Goal: Task Accomplishment & Management: Use online tool/utility

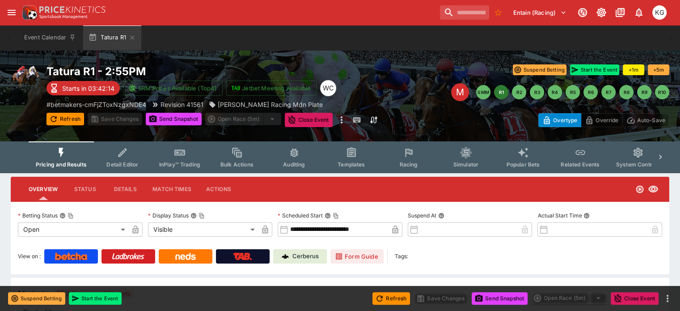
click at [416, 161] on span "Racing" at bounding box center [408, 164] width 18 height 7
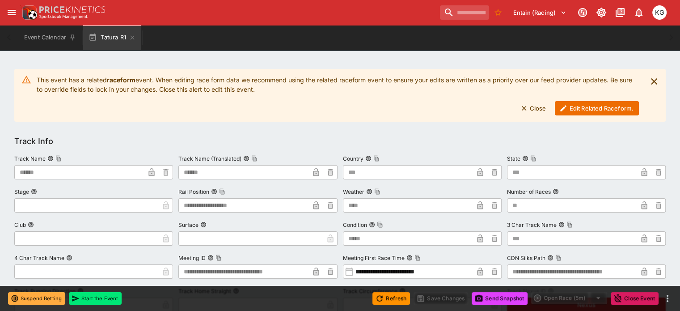
scroll to position [134, 0]
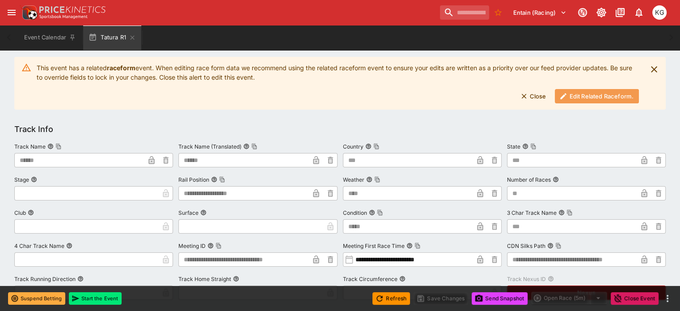
click at [583, 97] on button "Edit Related Raceform." at bounding box center [597, 96] width 84 height 14
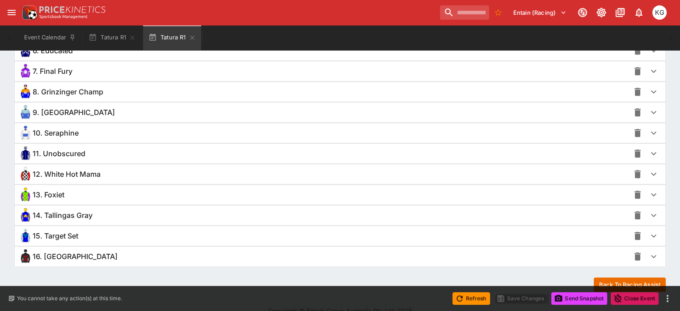
scroll to position [773, 0]
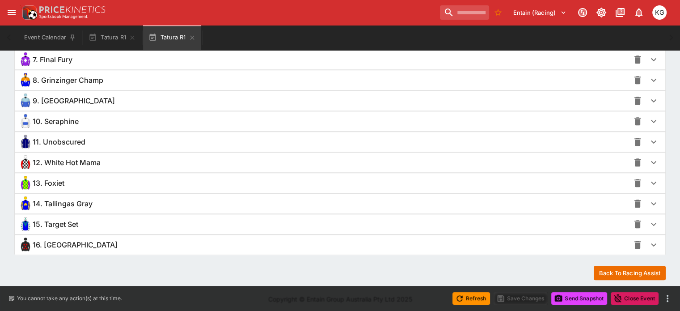
click at [651, 243] on icon "button" at bounding box center [653, 244] width 5 height 3
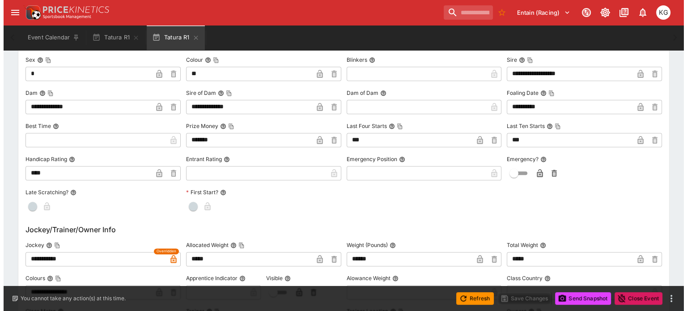
scroll to position [1131, 0]
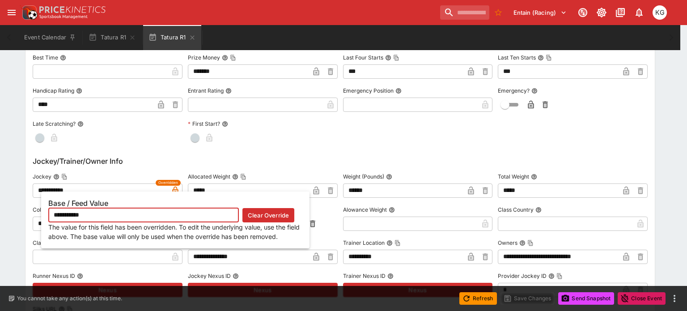
click at [174, 190] on icon "button" at bounding box center [175, 192] width 4 height 4
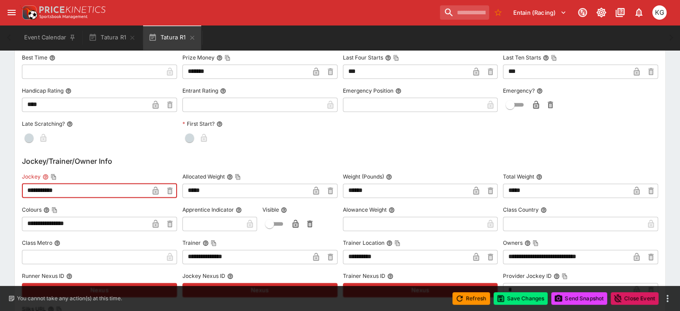
drag, startPoint x: 83, startPoint y: 188, endPoint x: 27, endPoint y: 188, distance: 55.9
click at [27, 188] on div "**********" at bounding box center [340, 311] width 651 height 828
paste input "*"
type input "**********"
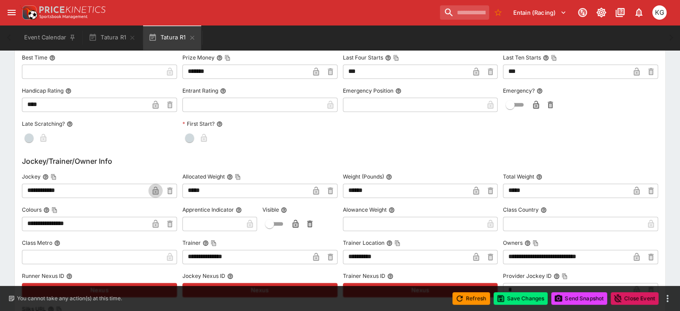
click at [158, 190] on icon "button" at bounding box center [155, 192] width 4 height 4
click at [524, 301] on button "Save Changes" at bounding box center [521, 298] width 55 height 13
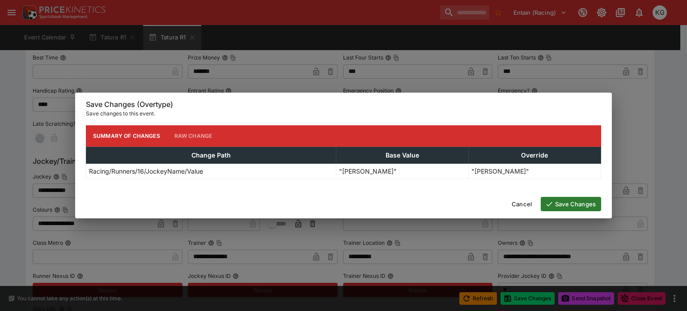
click at [581, 201] on button "Save Changes" at bounding box center [571, 204] width 60 height 14
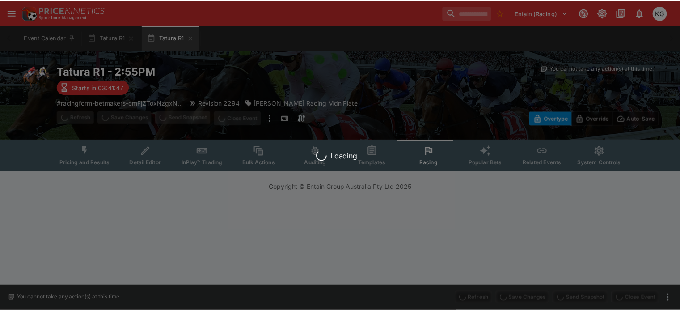
scroll to position [0, 0]
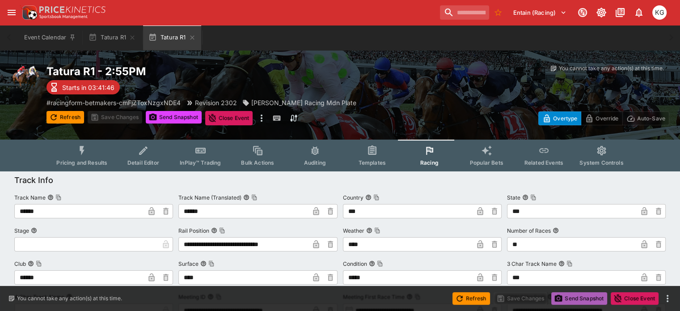
click at [585, 297] on button "Send Snapshot" at bounding box center [579, 298] width 56 height 13
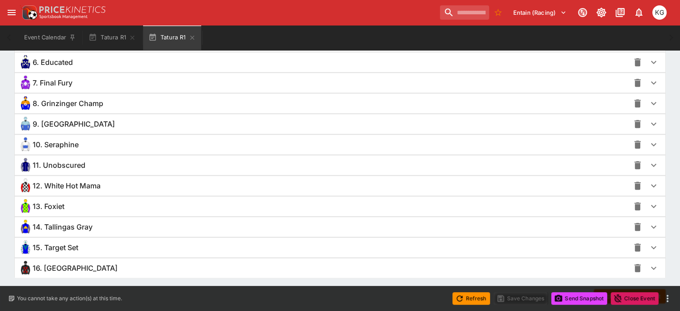
scroll to position [729, 0]
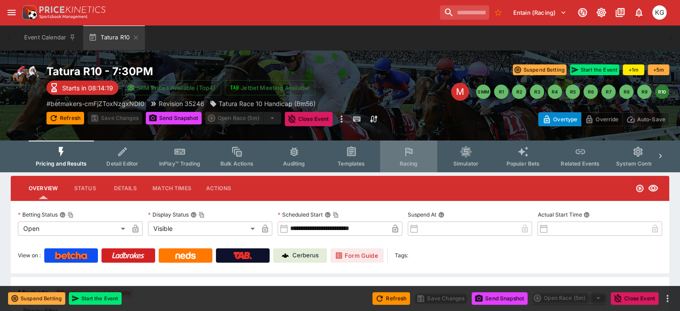
click at [417, 160] on button "Racing" at bounding box center [408, 156] width 57 height 32
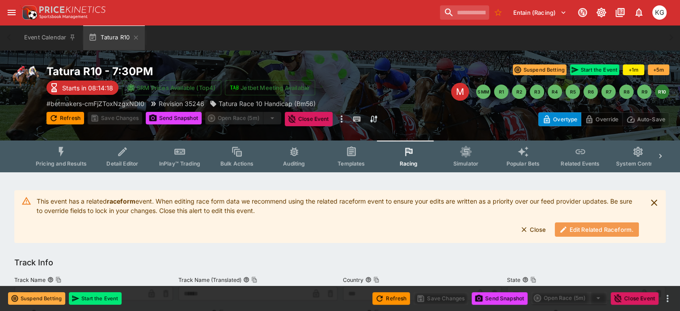
click at [575, 229] on button "Edit Related Raceform." at bounding box center [597, 229] width 84 height 14
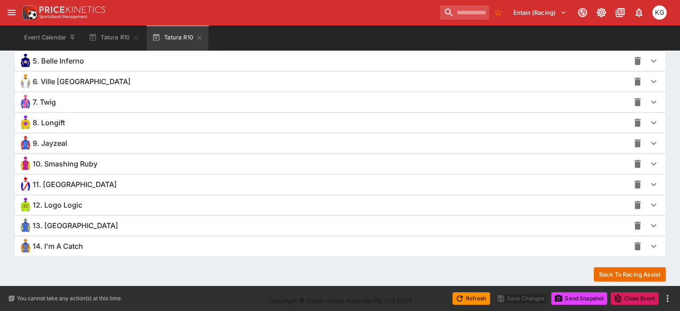
scroll to position [734, 0]
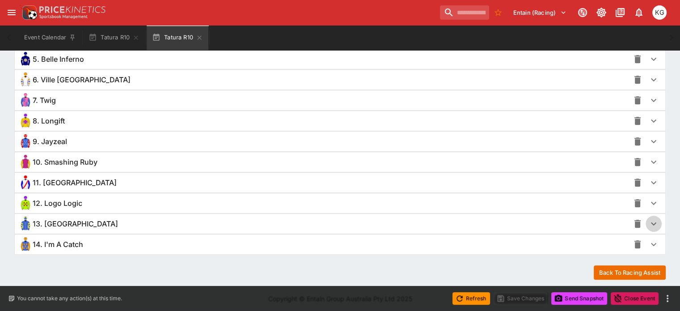
click at [648, 221] on icon "button" at bounding box center [653, 223] width 11 height 11
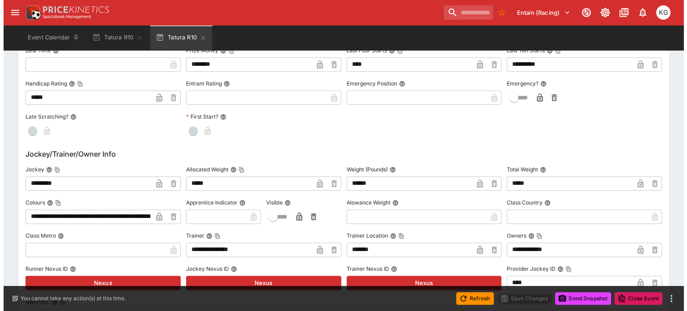
scroll to position [1092, 0]
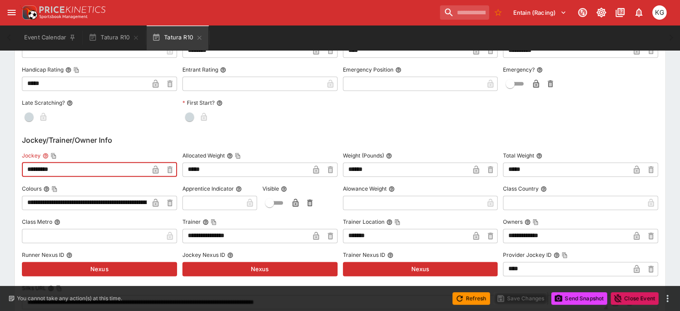
drag, startPoint x: 81, startPoint y: 165, endPoint x: 21, endPoint y: 161, distance: 61.0
paste input "*****"
type input "**********"
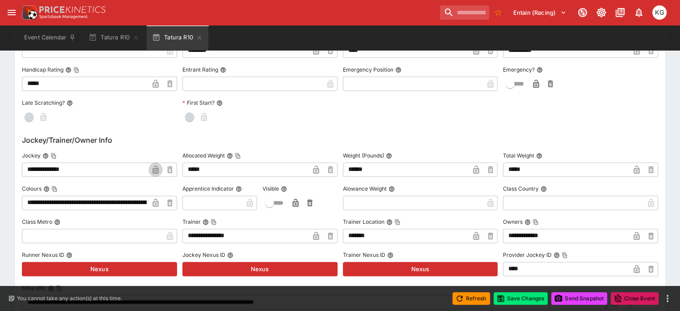
click at [158, 169] on icon "button" at bounding box center [155, 171] width 4 height 4
click at [530, 294] on button "Save Changes" at bounding box center [521, 298] width 55 height 13
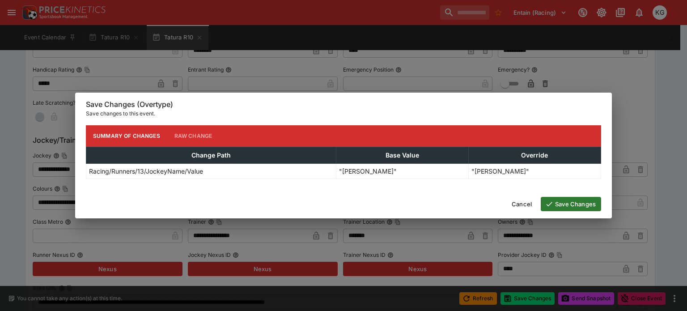
click at [577, 204] on button "Save Changes" at bounding box center [571, 204] width 60 height 14
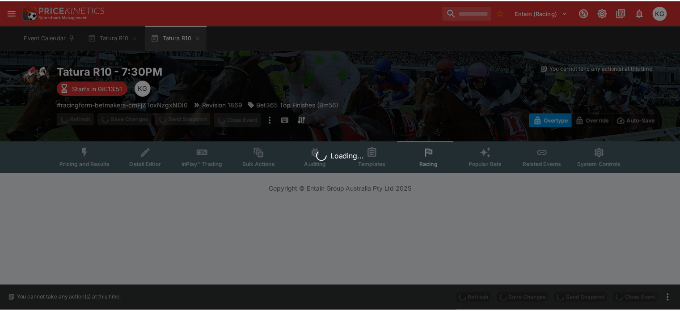
scroll to position [0, 0]
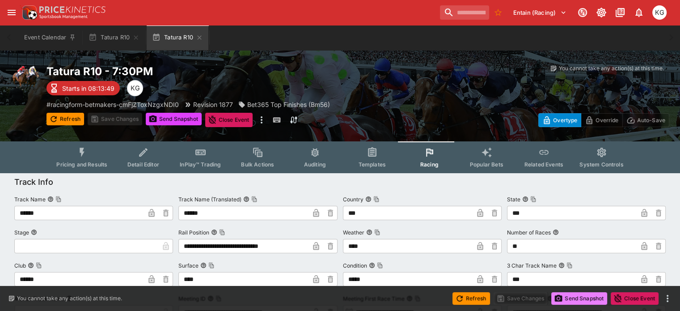
click at [577, 299] on button "Send Snapshot" at bounding box center [579, 298] width 56 height 13
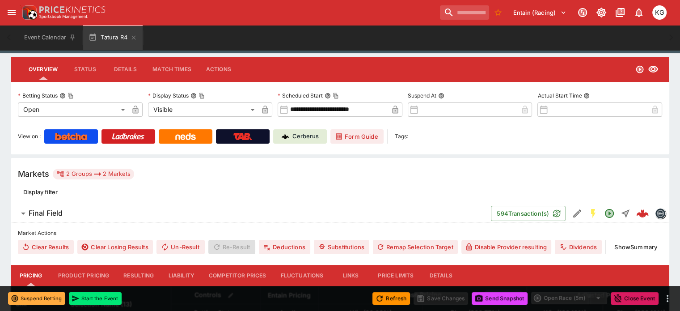
scroll to position [56, 0]
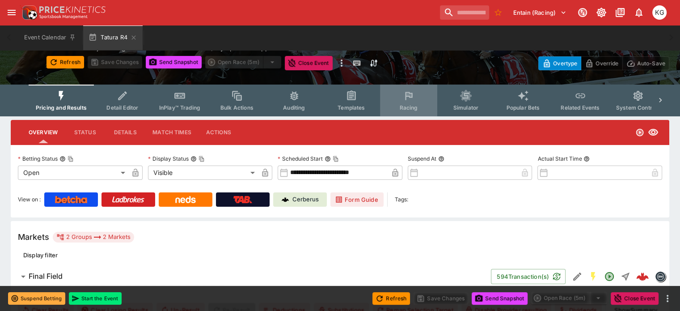
click at [419, 111] on button "Racing" at bounding box center [408, 101] width 57 height 32
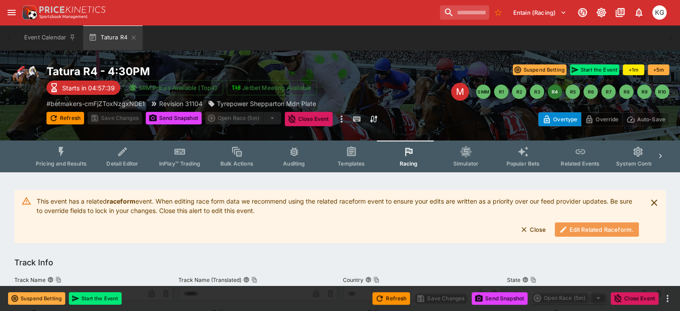
click at [576, 229] on button "Edit Related Raceform." at bounding box center [597, 229] width 84 height 14
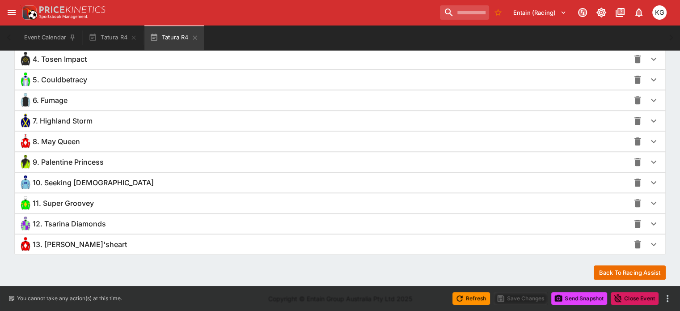
scroll to position [624, 0]
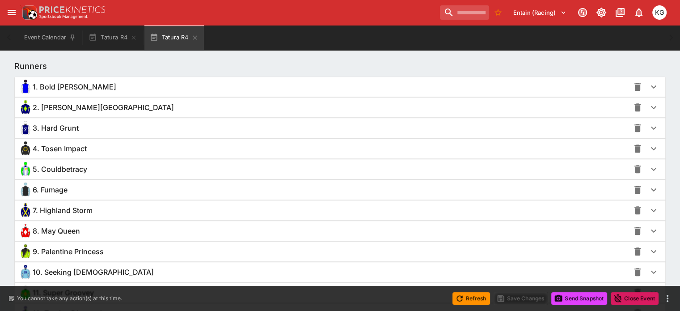
click at [648, 168] on icon "button" at bounding box center [653, 169] width 11 height 11
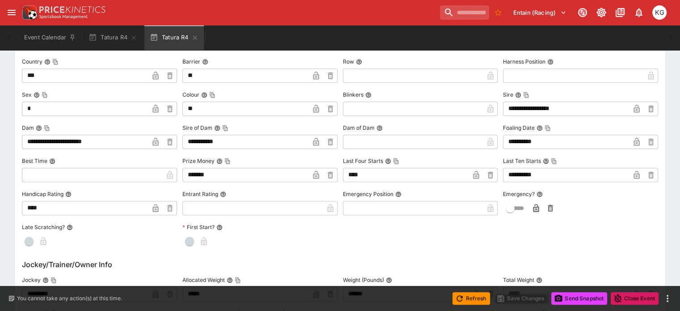
scroll to position [848, 0]
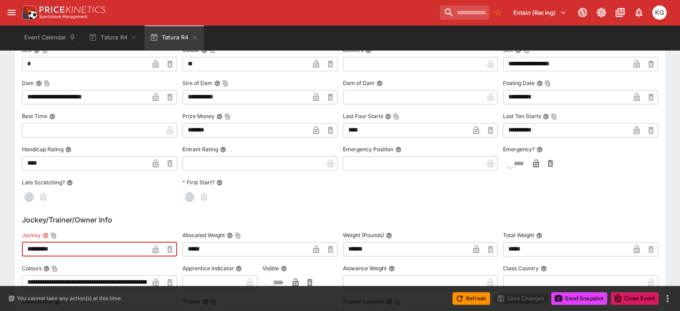
drag, startPoint x: 80, startPoint y: 246, endPoint x: 27, endPoint y: 246, distance: 52.8
type input "**********"
click at [160, 245] on icon "button" at bounding box center [155, 249] width 9 height 9
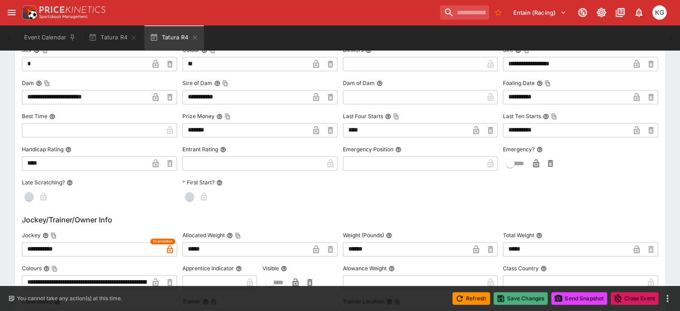
click at [525, 299] on button "Save Changes" at bounding box center [521, 298] width 55 height 13
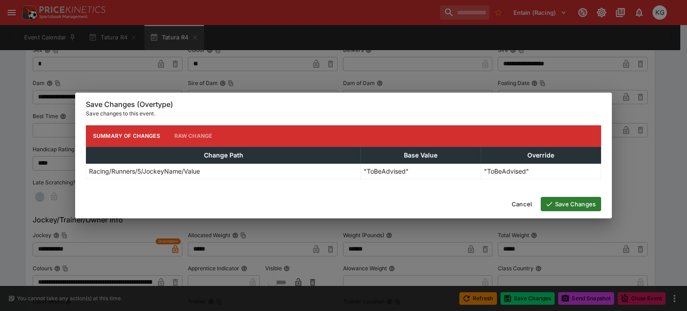
click at [585, 204] on button "Save Changes" at bounding box center [571, 204] width 60 height 14
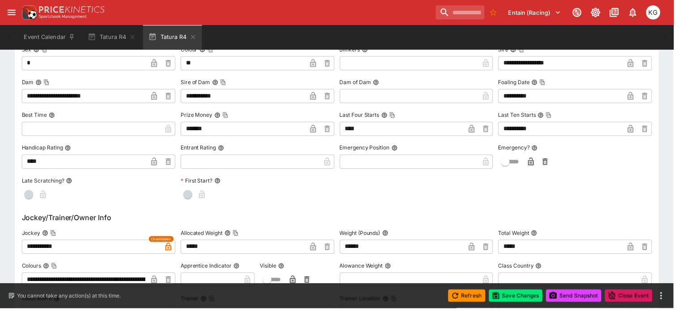
scroll to position [0, 0]
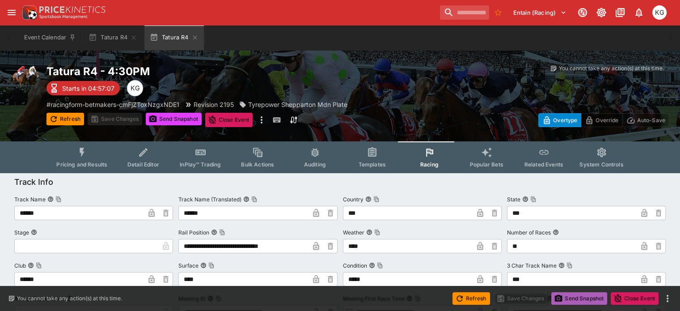
click at [572, 293] on button "Send Snapshot" at bounding box center [579, 298] width 56 height 13
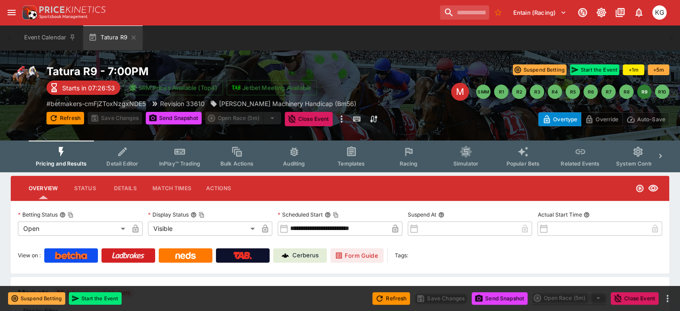
click at [411, 162] on span "Racing" at bounding box center [408, 163] width 18 height 7
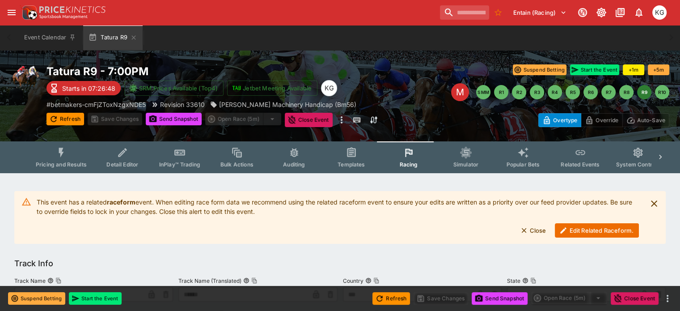
click at [590, 233] on button "Edit Related Raceform." at bounding box center [597, 230] width 84 height 14
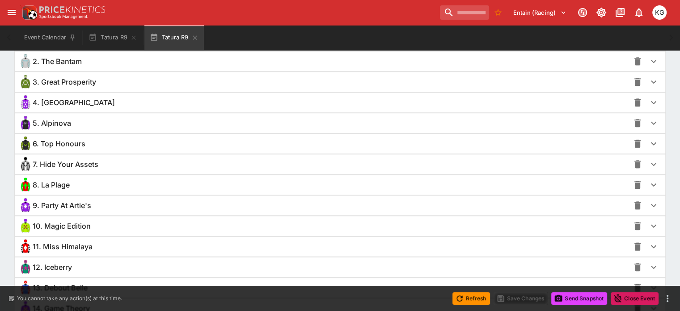
scroll to position [673, 0]
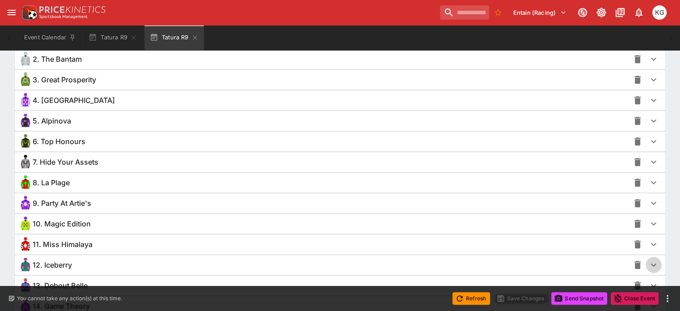
click at [648, 260] on icon "button" at bounding box center [653, 264] width 11 height 11
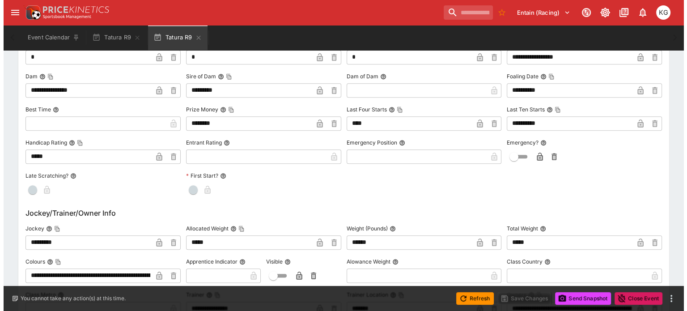
scroll to position [1030, 0]
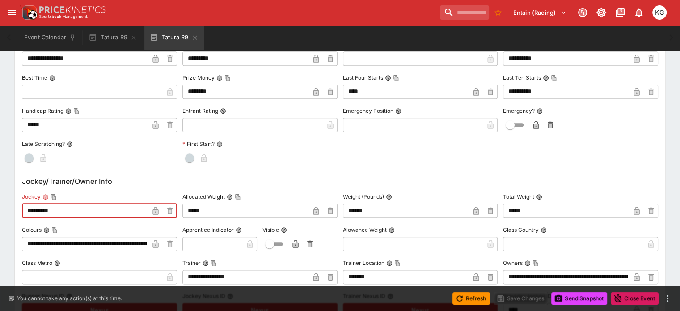
drag, startPoint x: 75, startPoint y: 207, endPoint x: 20, endPoint y: 207, distance: 55.0
type input "**********"
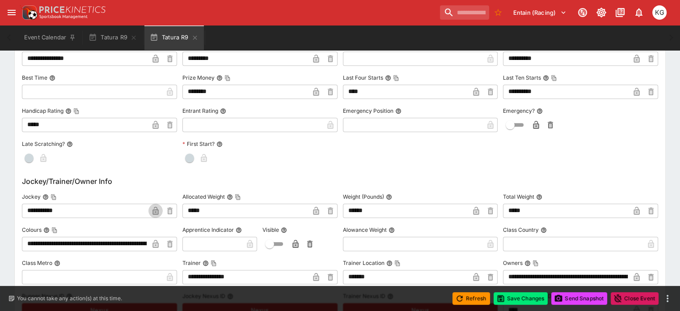
click at [158, 207] on icon "button" at bounding box center [156, 211] width 6 height 8
click at [519, 296] on button "Save Changes" at bounding box center [521, 298] width 55 height 13
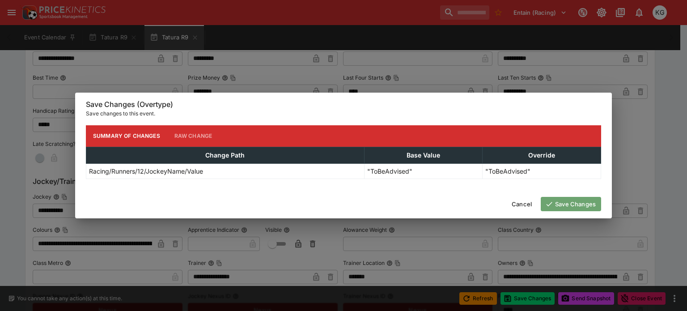
click at [570, 204] on button "Save Changes" at bounding box center [571, 204] width 60 height 14
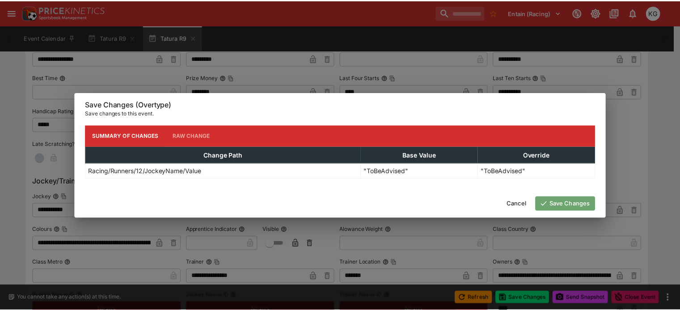
scroll to position [0, 0]
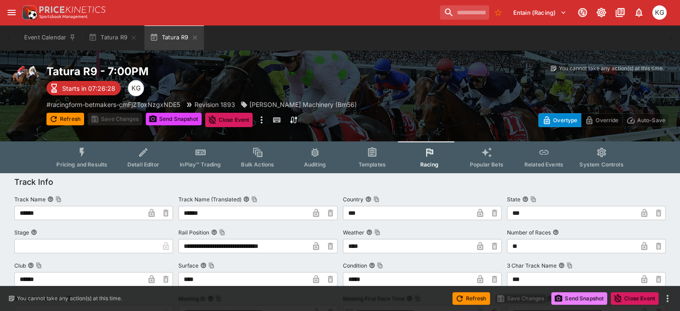
click at [576, 297] on button "Send Snapshot" at bounding box center [579, 298] width 56 height 13
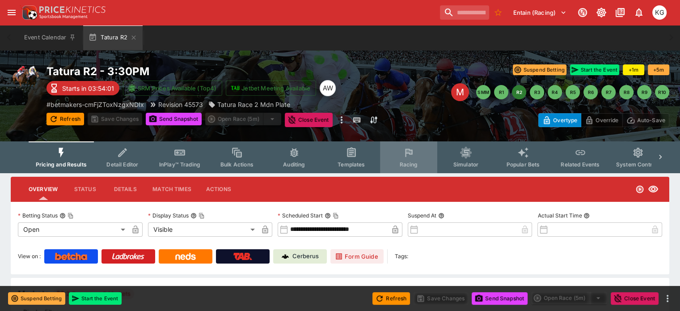
click at [417, 162] on span "Racing" at bounding box center [408, 164] width 18 height 7
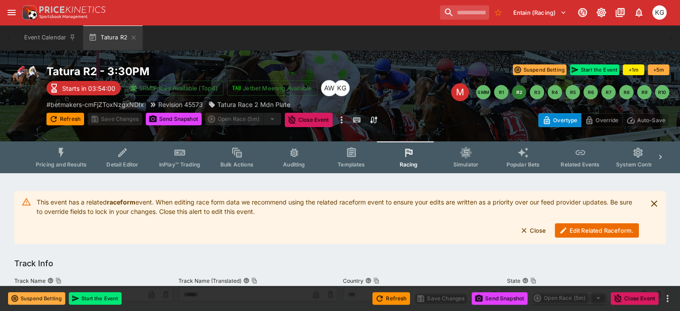
click at [583, 231] on button "Edit Related Raceform." at bounding box center [597, 230] width 84 height 14
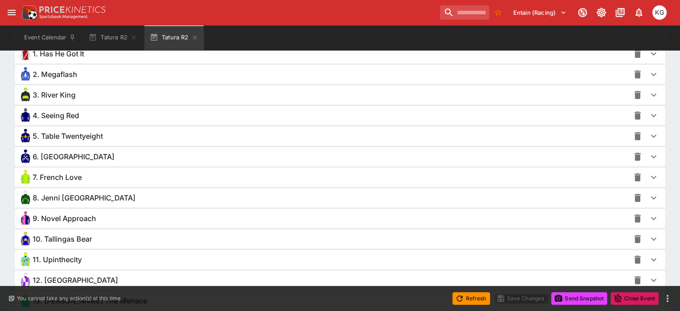
scroll to position [671, 0]
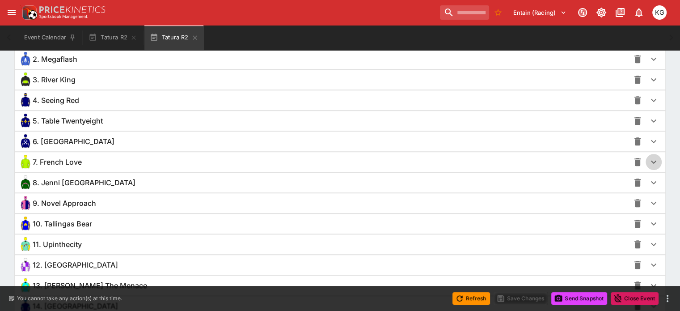
click at [648, 161] on icon "button" at bounding box center [653, 162] width 11 height 11
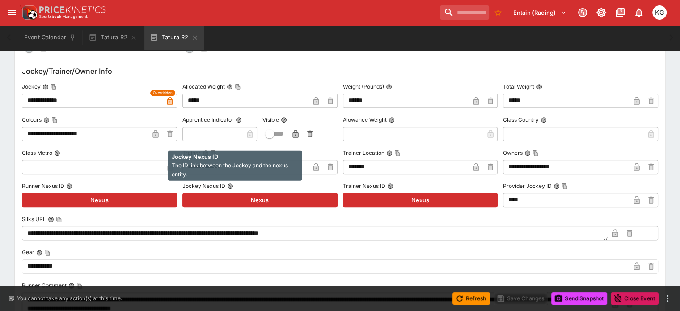
scroll to position [1029, 0]
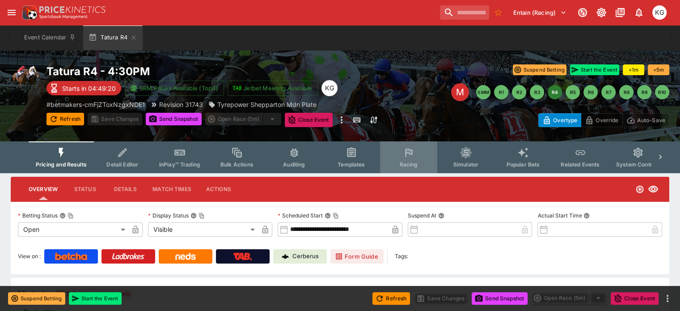
click at [415, 165] on span "Racing" at bounding box center [408, 164] width 18 height 7
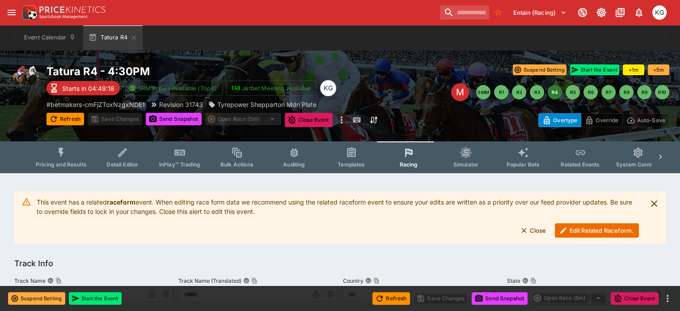
click at [573, 231] on button "Edit Related Raceform." at bounding box center [597, 230] width 84 height 14
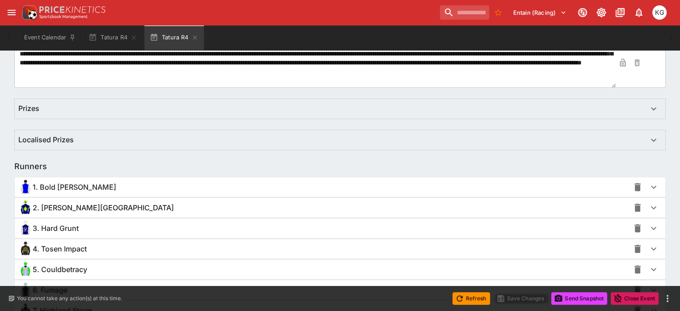
scroll to position [537, 0]
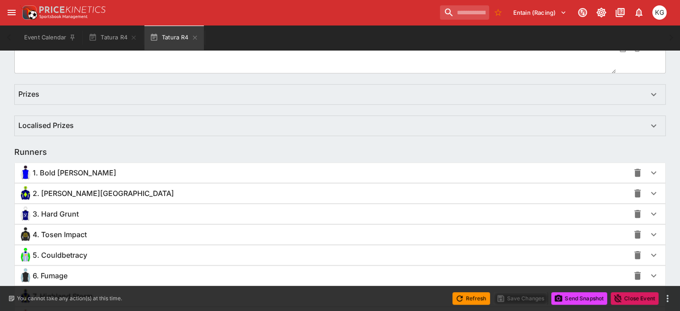
click at [648, 251] on icon "button" at bounding box center [653, 255] width 11 height 11
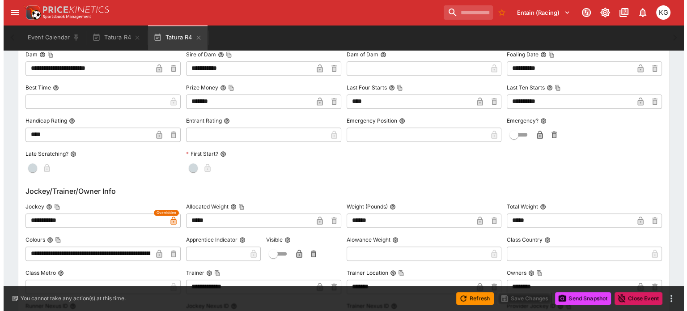
scroll to position [939, 0]
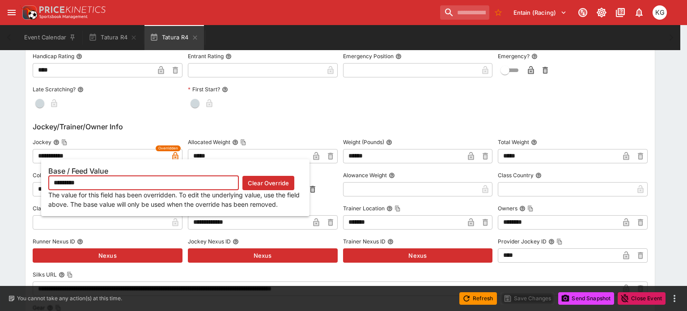
click at [174, 157] on icon "button" at bounding box center [175, 157] width 4 height 4
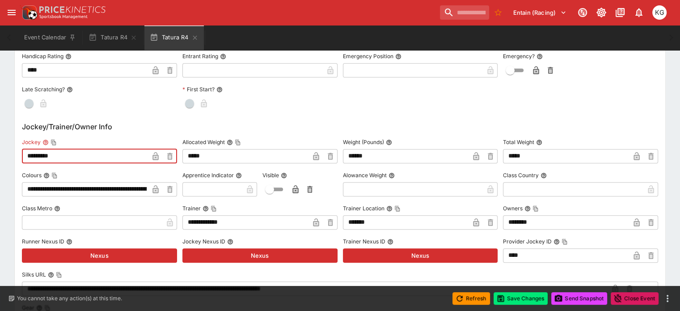
drag, startPoint x: 83, startPoint y: 153, endPoint x: 17, endPoint y: 151, distance: 66.2
click at [17, 151] on div "**********" at bounding box center [340, 58] width 680 height 1652
paste input "******"
type input "**********"
click at [158, 157] on icon "button" at bounding box center [155, 157] width 4 height 4
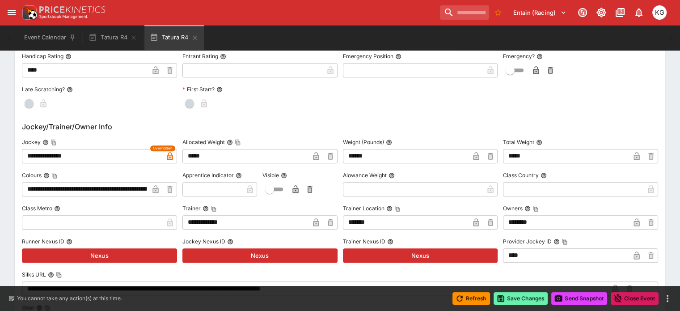
click at [513, 300] on button "Save Changes" at bounding box center [521, 298] width 55 height 13
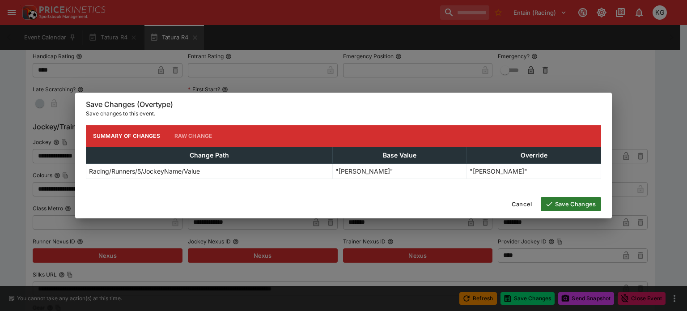
click at [576, 202] on button "Save Changes" at bounding box center [571, 204] width 60 height 14
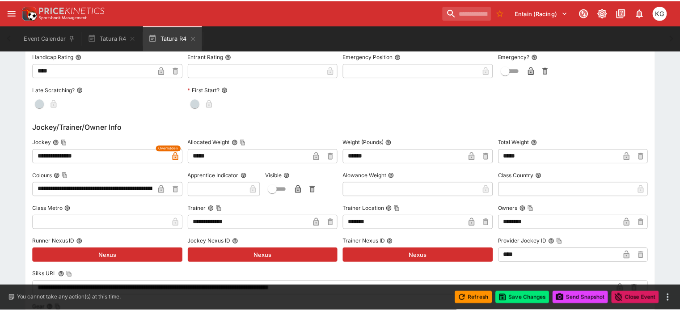
scroll to position [0, 0]
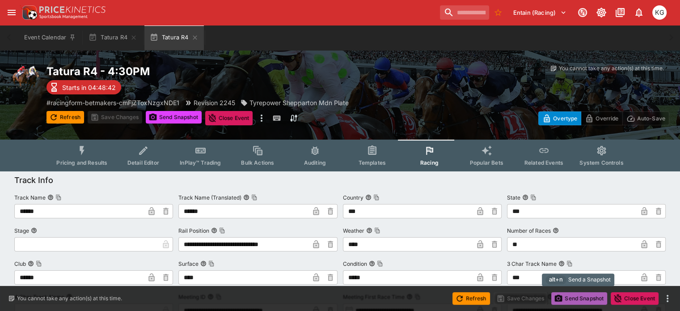
click at [576, 299] on button "Send Snapshot" at bounding box center [579, 298] width 56 height 13
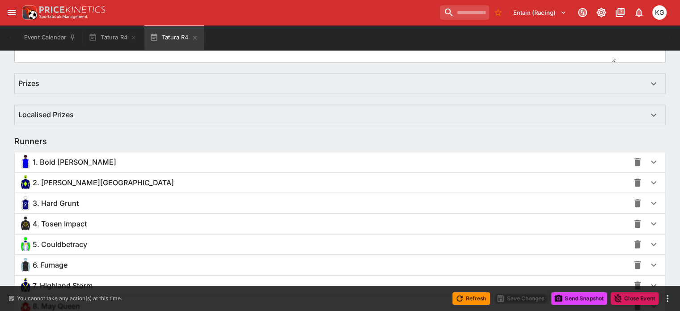
scroll to position [626, 0]
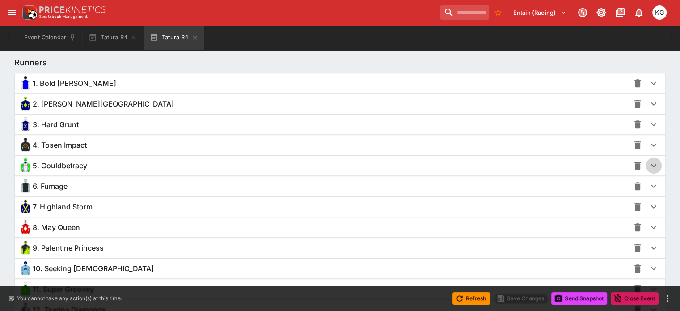
click at [648, 164] on icon "button" at bounding box center [653, 165] width 11 height 11
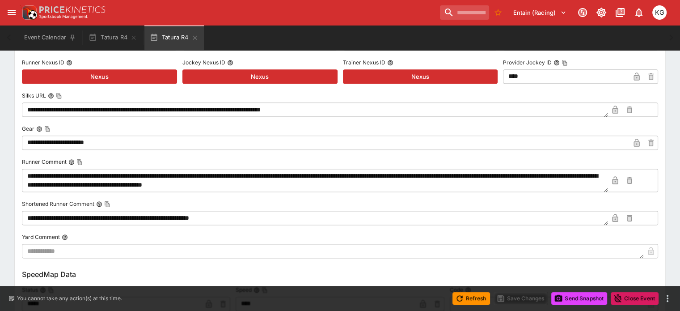
scroll to position [984, 0]
